Goal: Find specific page/section: Find specific page/section

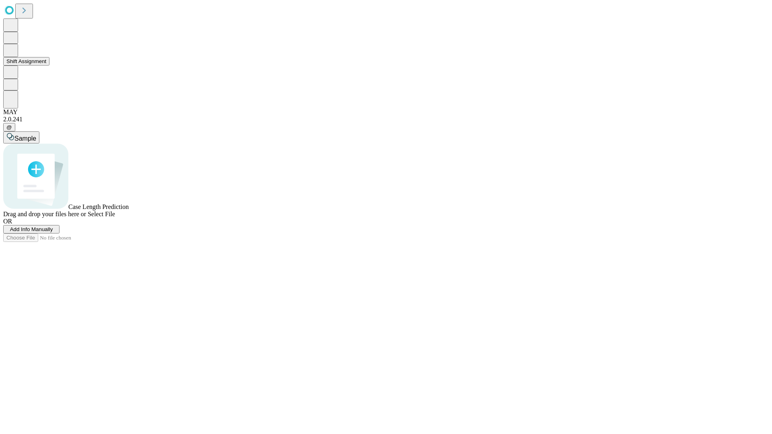
click at [49, 66] on button "Shift Assignment" at bounding box center [26, 61] width 46 height 8
